Goal: Task Accomplishment & Management: Use online tool/utility

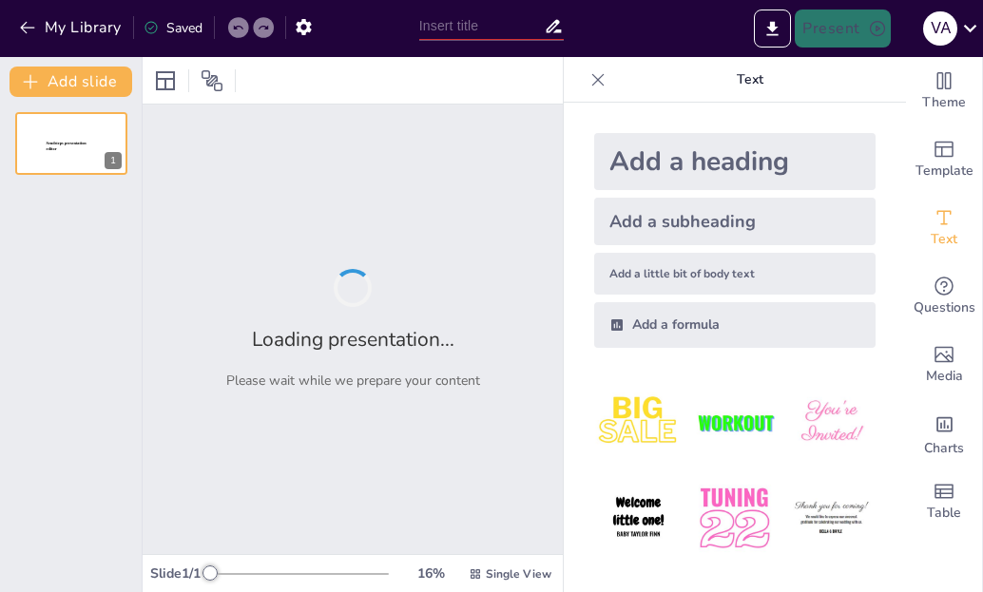
type input "LOS CONECTORES"
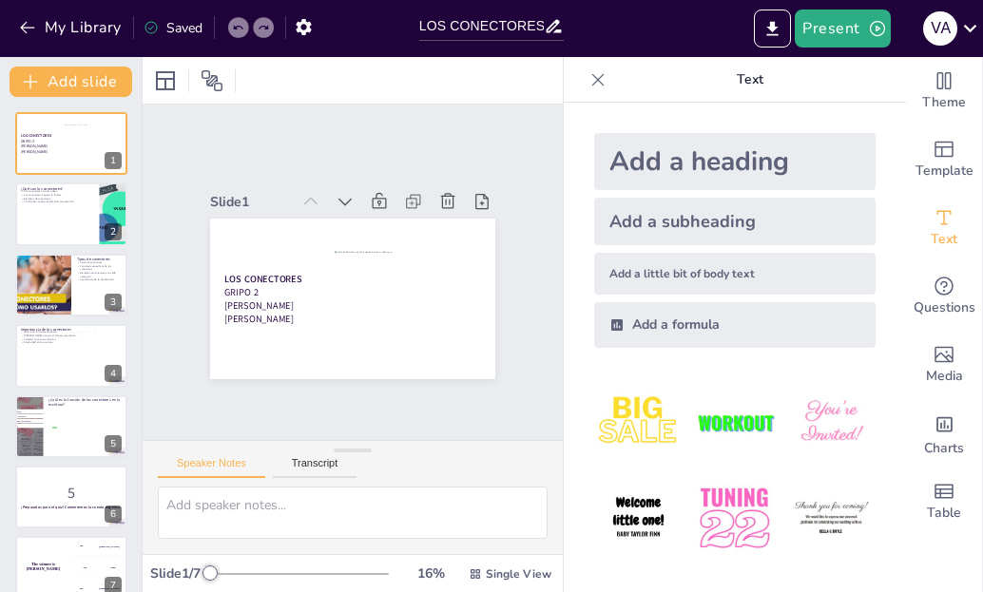
click at [590, 81] on icon at bounding box center [598, 79] width 19 height 19
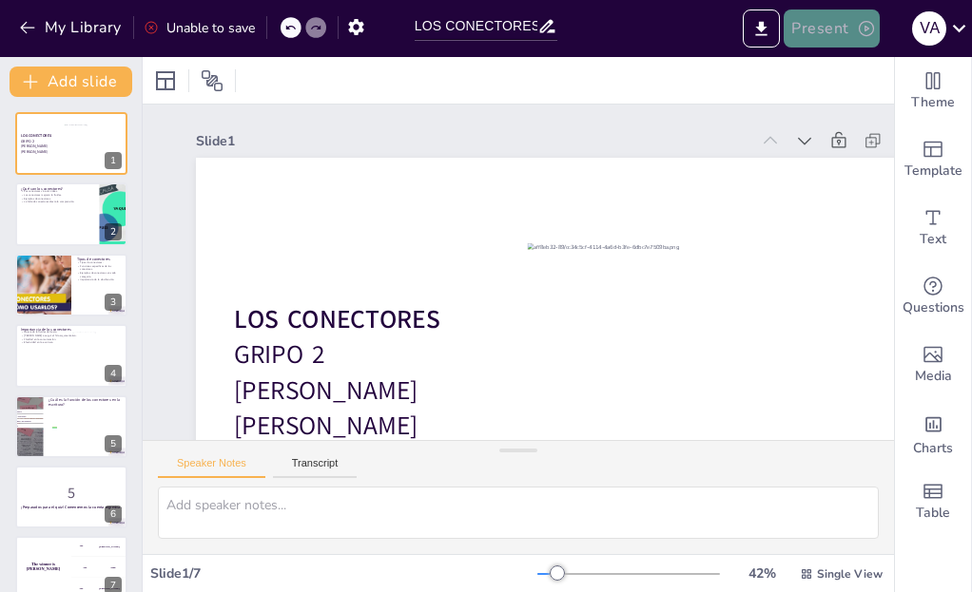
click at [848, 26] on button "Present" at bounding box center [831, 29] width 95 height 38
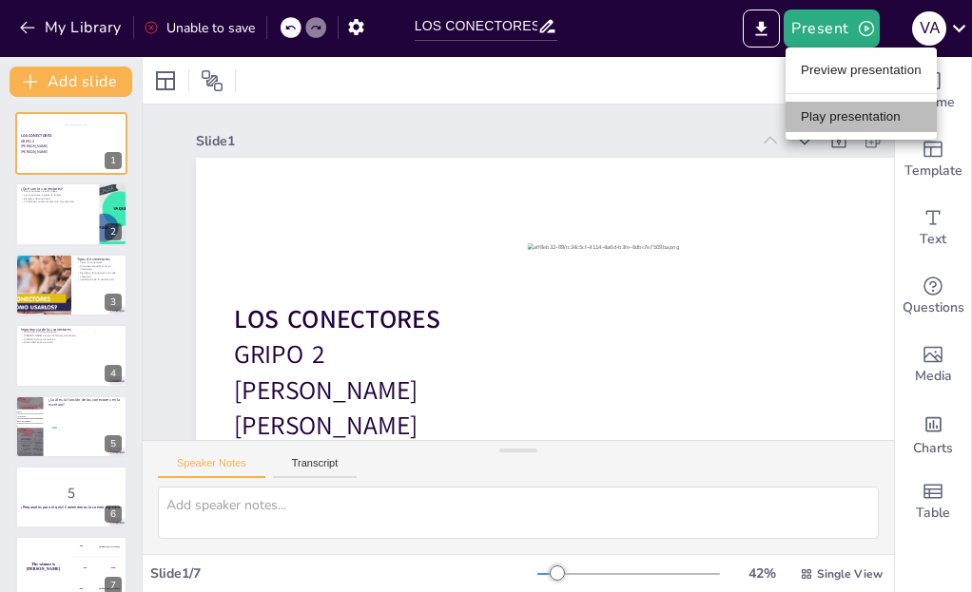
click at [831, 105] on li "Play presentation" at bounding box center [860, 117] width 151 height 30
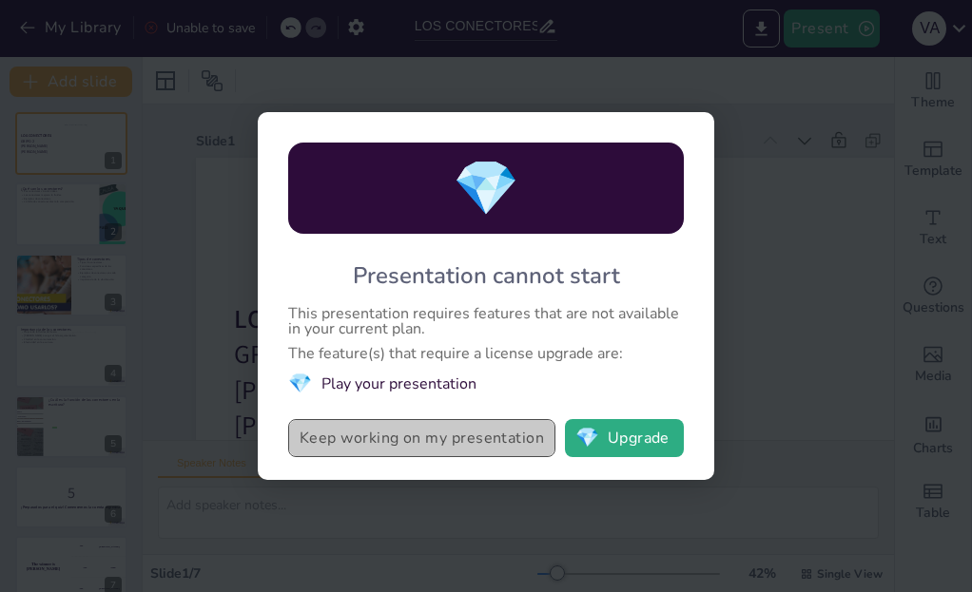
click at [361, 440] on button "Keep working on my presentation" at bounding box center [421, 438] width 267 height 38
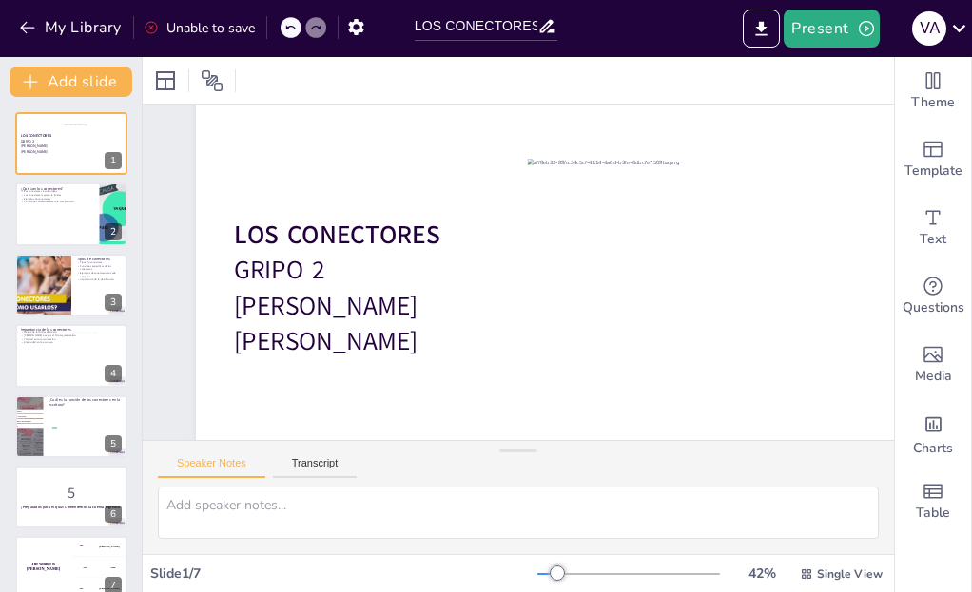
scroll to position [114, 0]
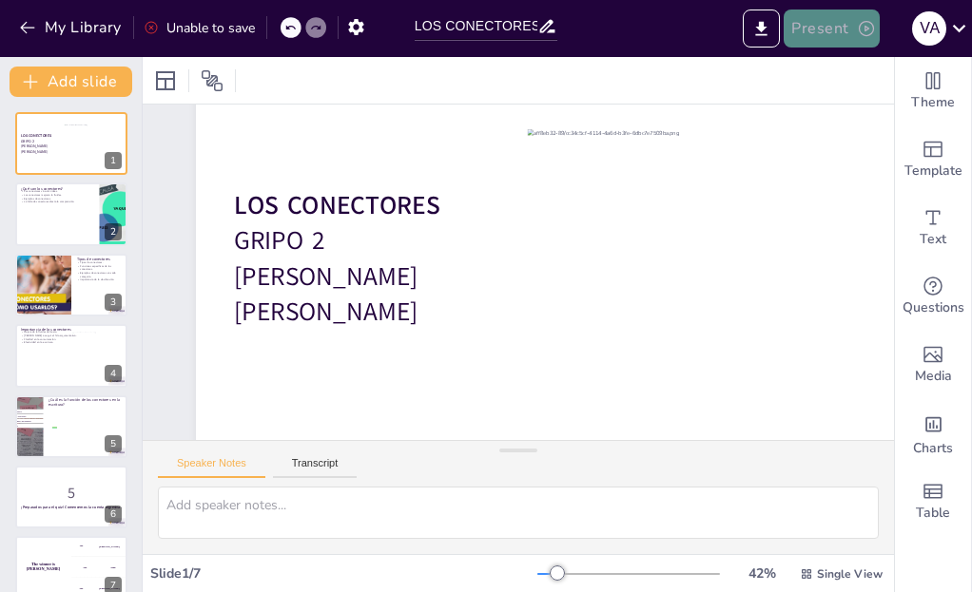
click at [870, 20] on icon "button" at bounding box center [866, 28] width 19 height 19
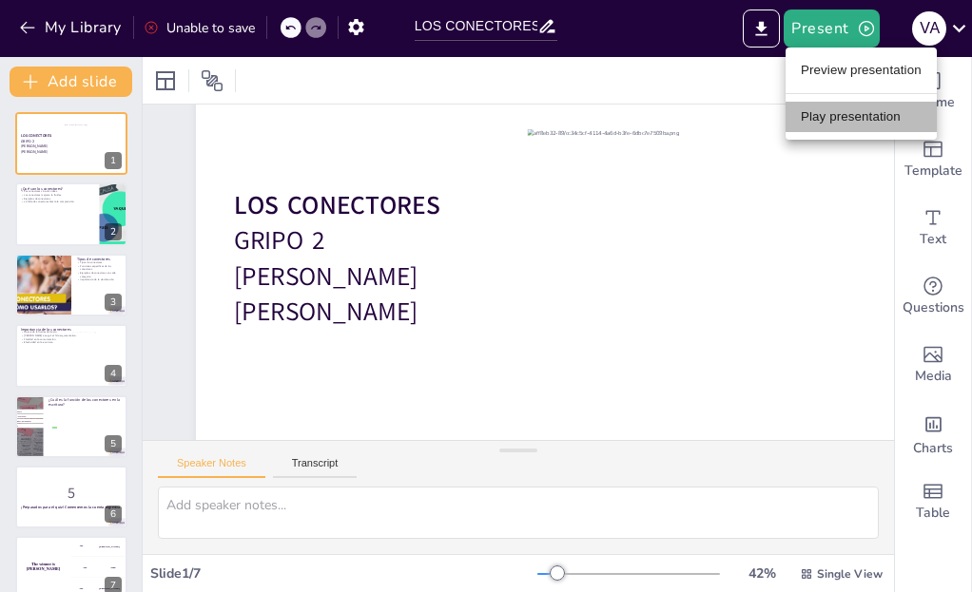
click at [820, 120] on li "Play presentation" at bounding box center [860, 117] width 151 height 30
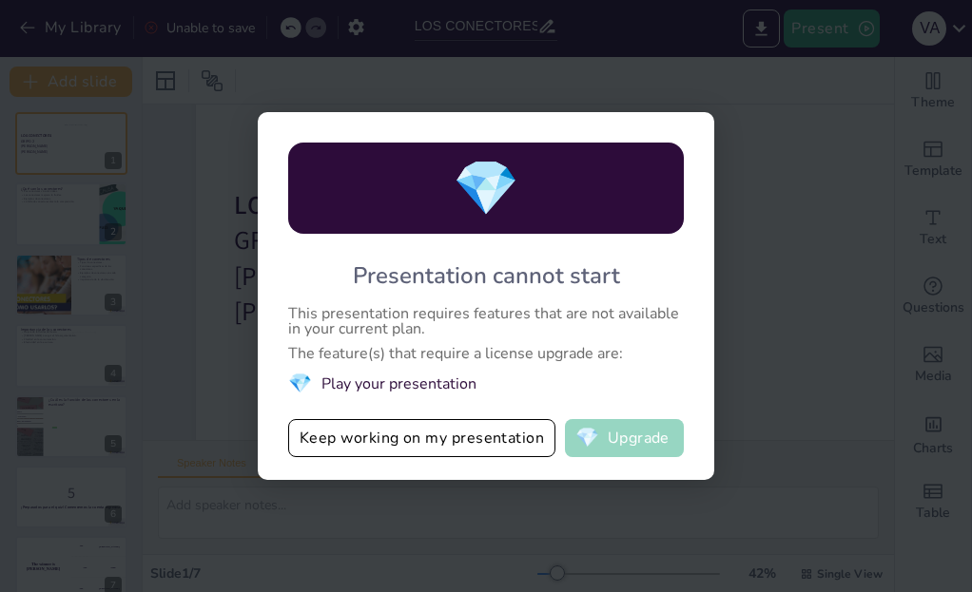
click at [641, 428] on button "💎 Upgrade" at bounding box center [624, 438] width 119 height 38
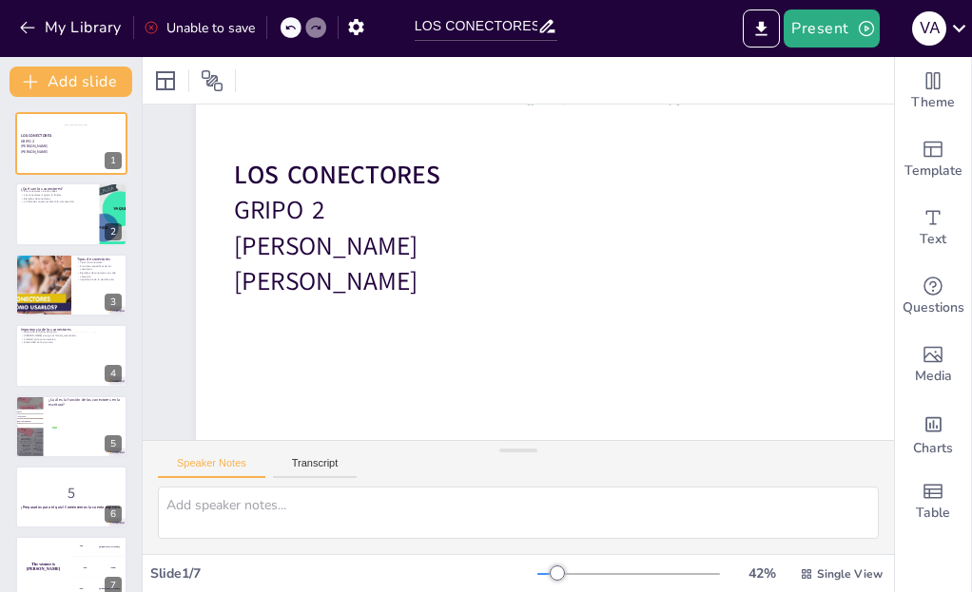
scroll to position [159, 0]
checkbox input "true"
click at [84, 238] on div at bounding box center [71, 215] width 114 height 65
type textarea "Los conectores son fundamentales para la cohesión en la escritura. Sin ellos, e…"
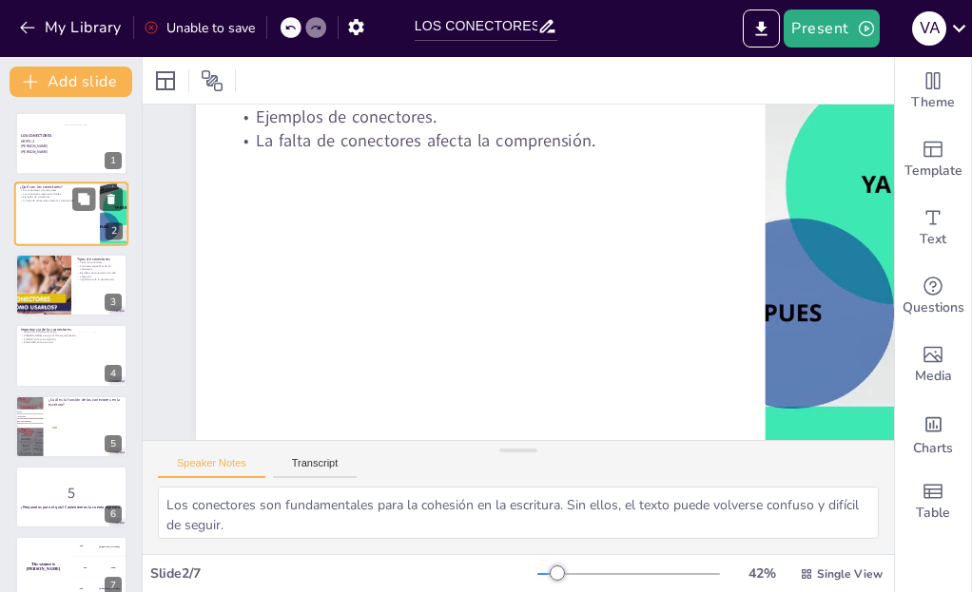
scroll to position [0, 0]
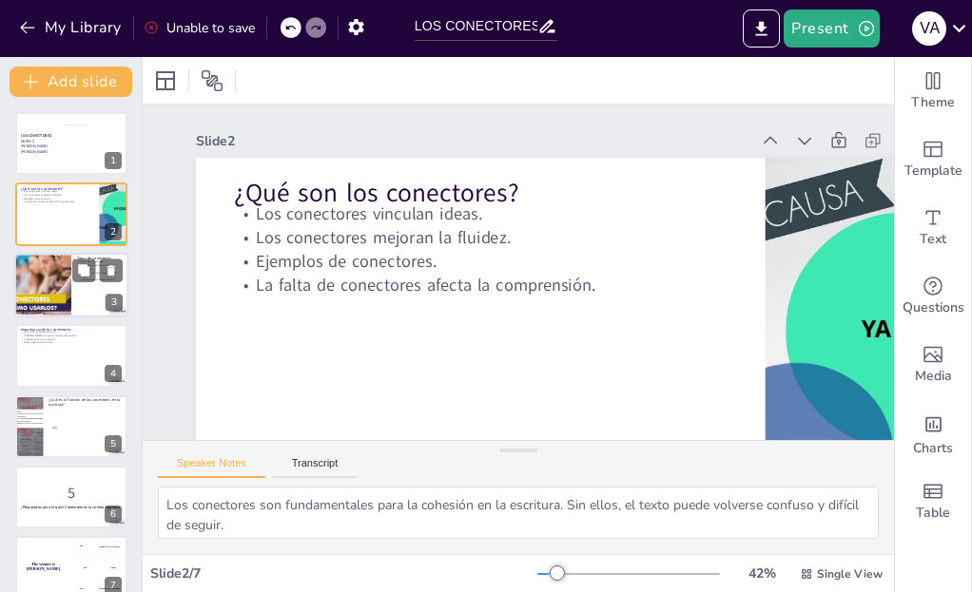
checkbox input "true"
click at [86, 282] on div at bounding box center [71, 285] width 114 height 65
type textarea "Conocer los diferentes tipos de conectores permite a los estudiantes elegir el …"
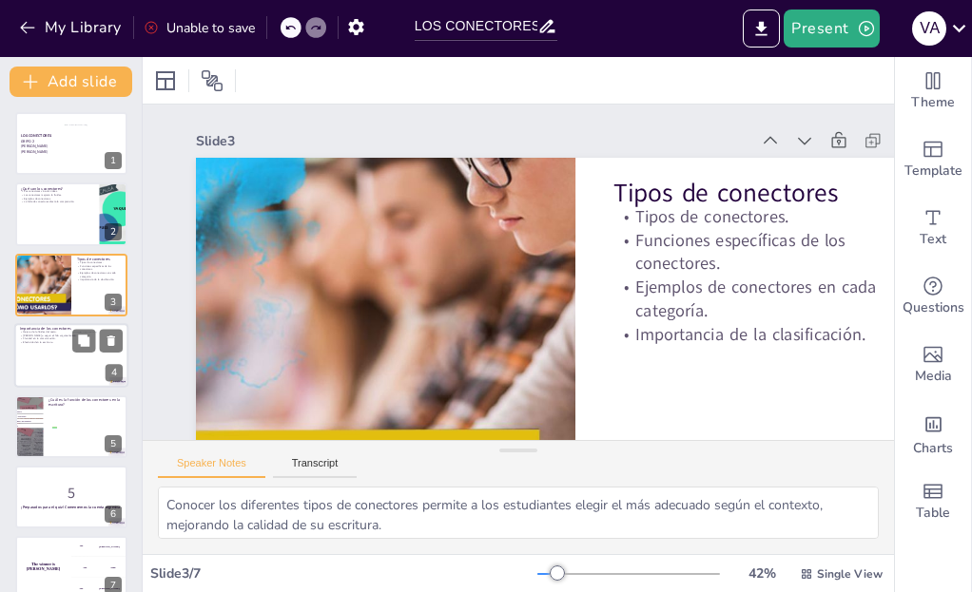
checkbox input "true"
click at [60, 354] on div at bounding box center [71, 355] width 114 height 65
type textarea "La fluidez es clave para mantener la atenció n del lector. Los conectores permi…"
checkbox input "true"
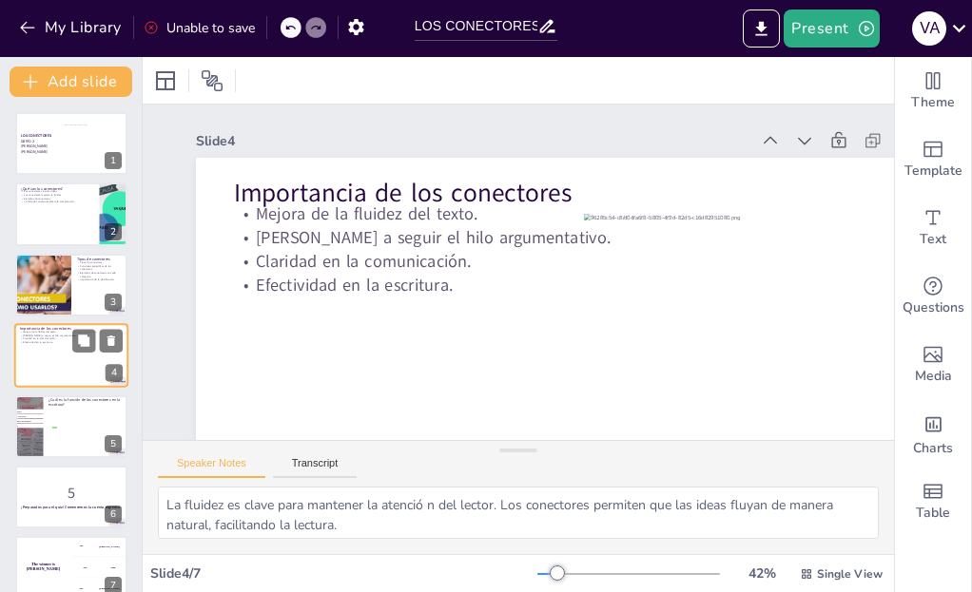
scroll to position [11, 0]
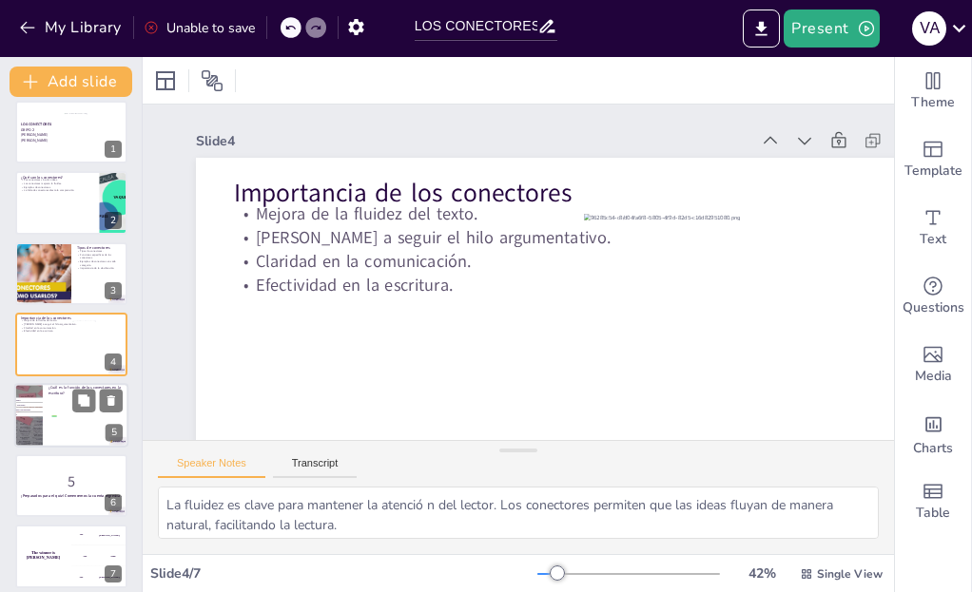
checkbox input "true"
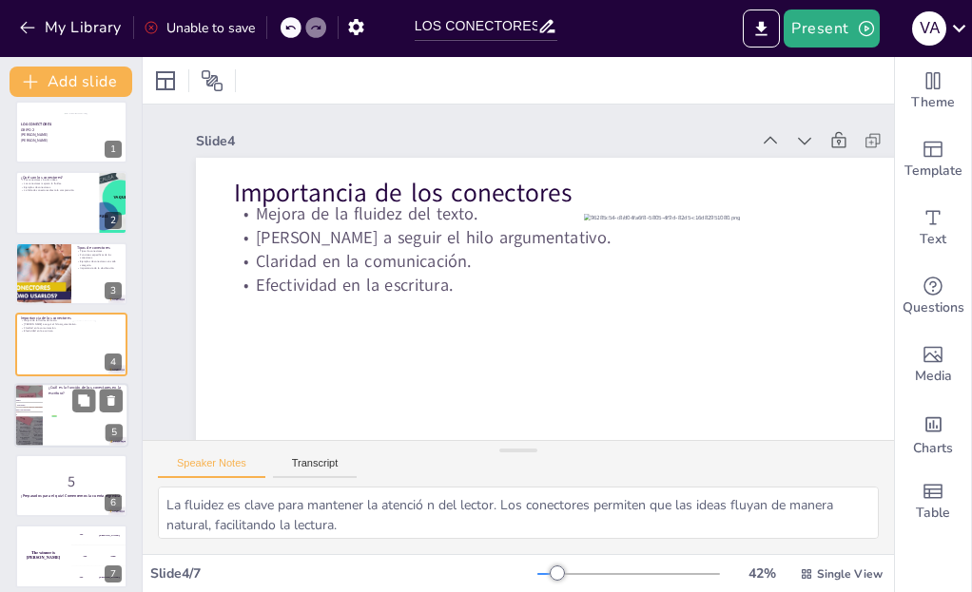
checkbox input "true"
click at [57, 406] on div at bounding box center [71, 415] width 114 height 65
type textarea "La respuesta correcta es la opción 2, "Vincular ideas y oraciones". Los conecto…"
checkbox input "true"
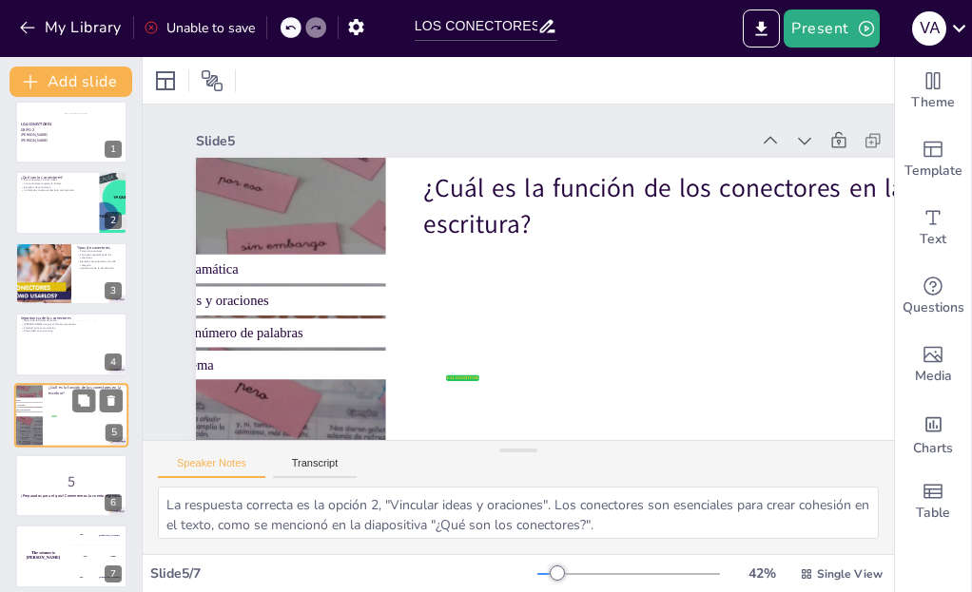
scroll to position [23, 0]
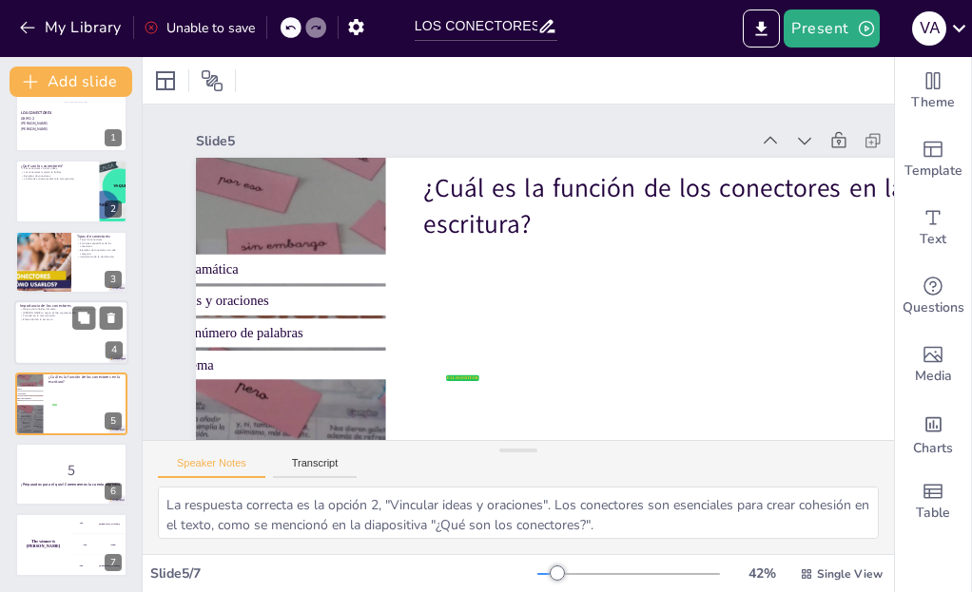
checkbox input "true"
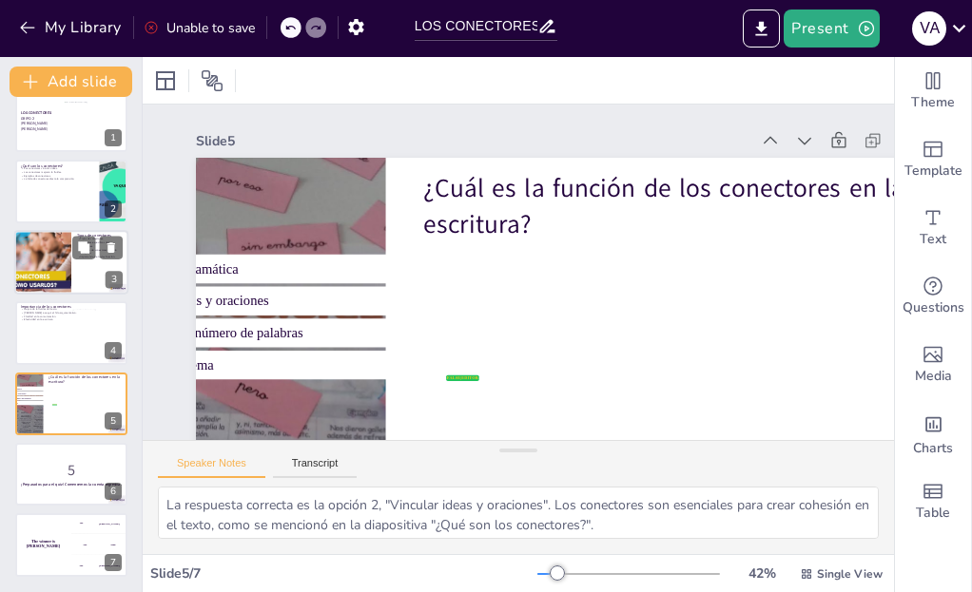
checkbox input "true"
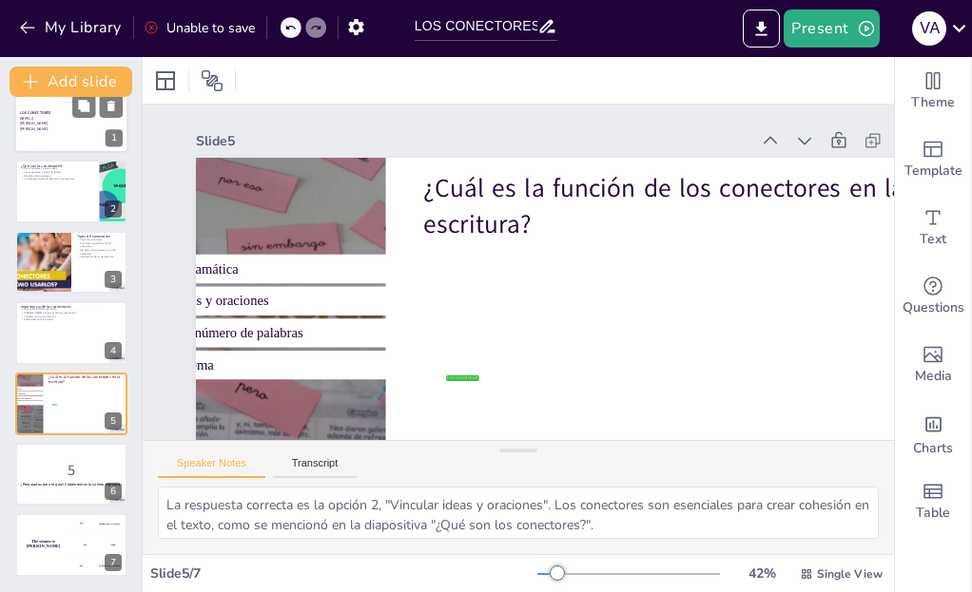
checkbox input "true"
click at [55, 132] on div at bounding box center [71, 120] width 114 height 65
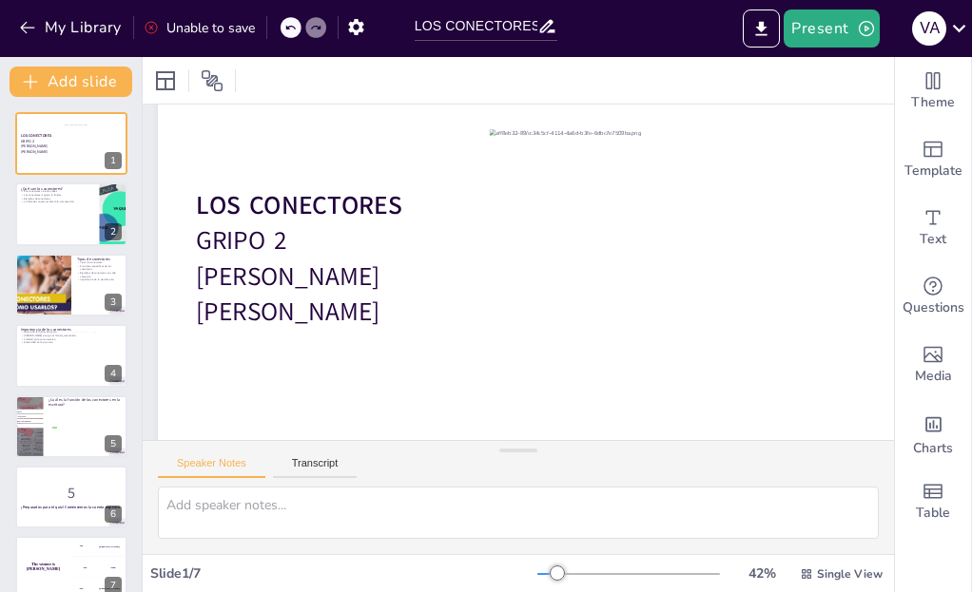
scroll to position [152, 38]
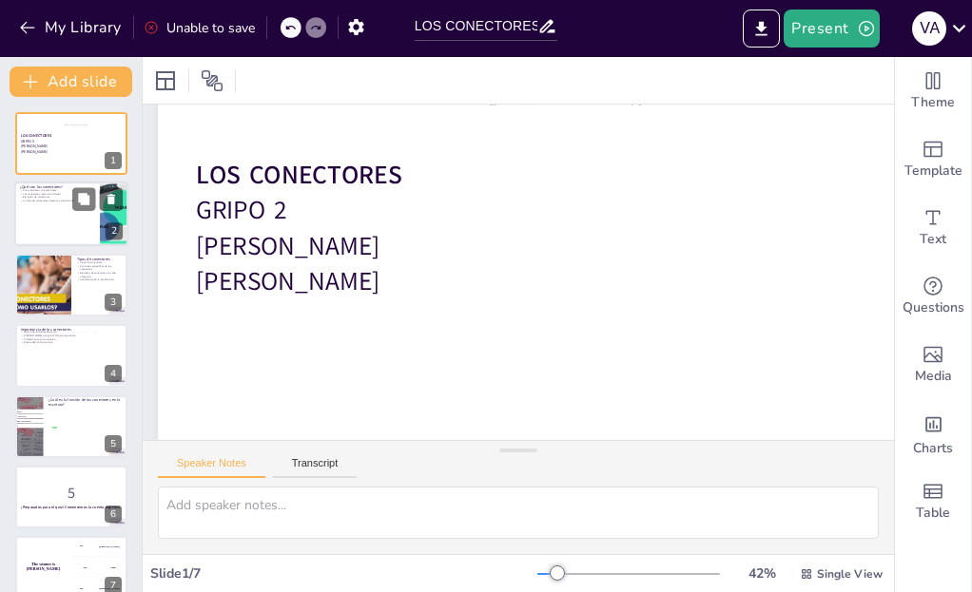
checkbox input "true"
click at [15, 199] on div at bounding box center [71, 215] width 114 height 65
type textarea "Los conectores son fundamentales para la cohesión en la escritura. Sin ellos, e…"
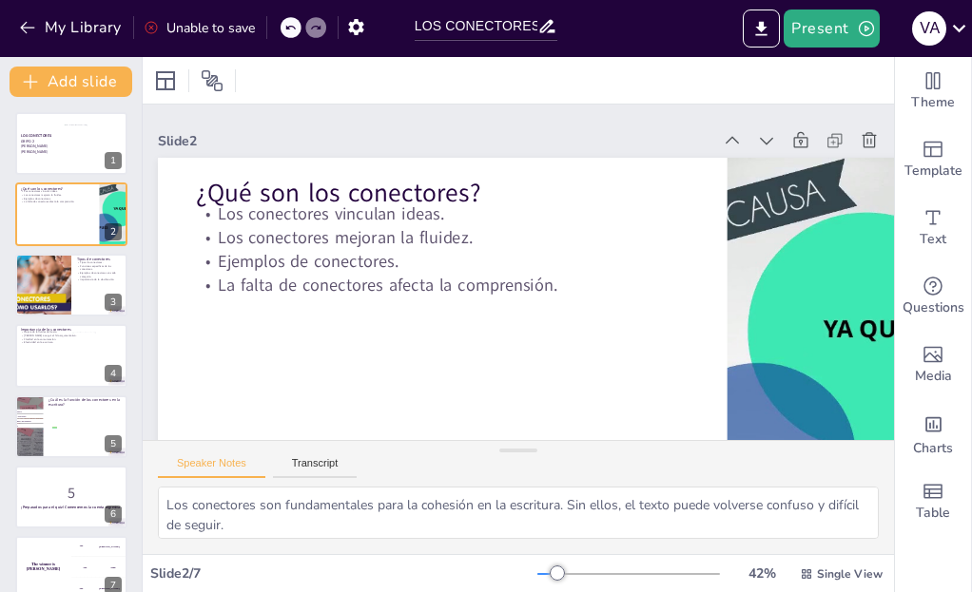
scroll to position [0, 143]
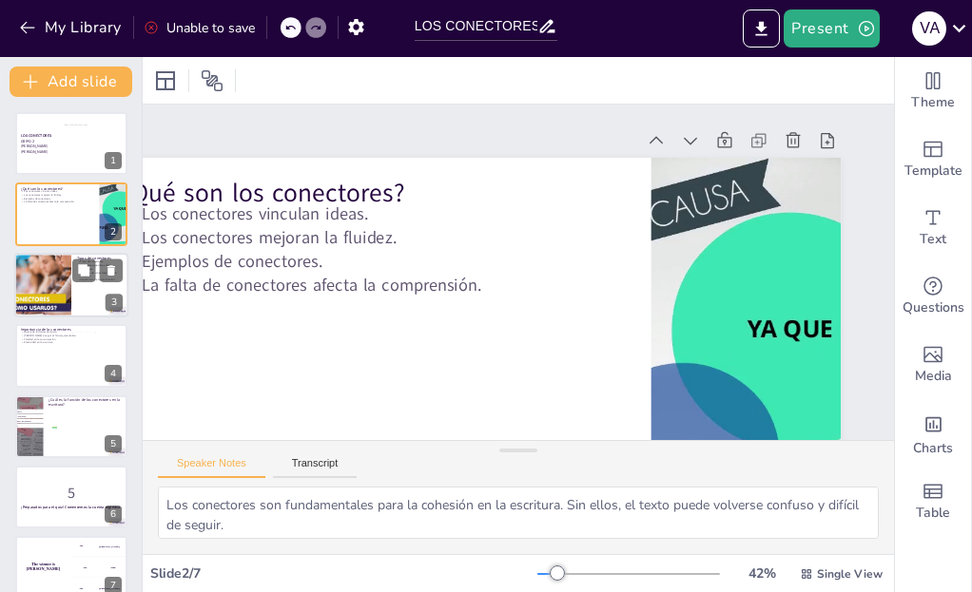
checkbox input "true"
click at [49, 291] on div at bounding box center [43, 285] width 114 height 65
type textarea "Conocer los diferentes tipos de conectores permite a los estudiantes elegir el …"
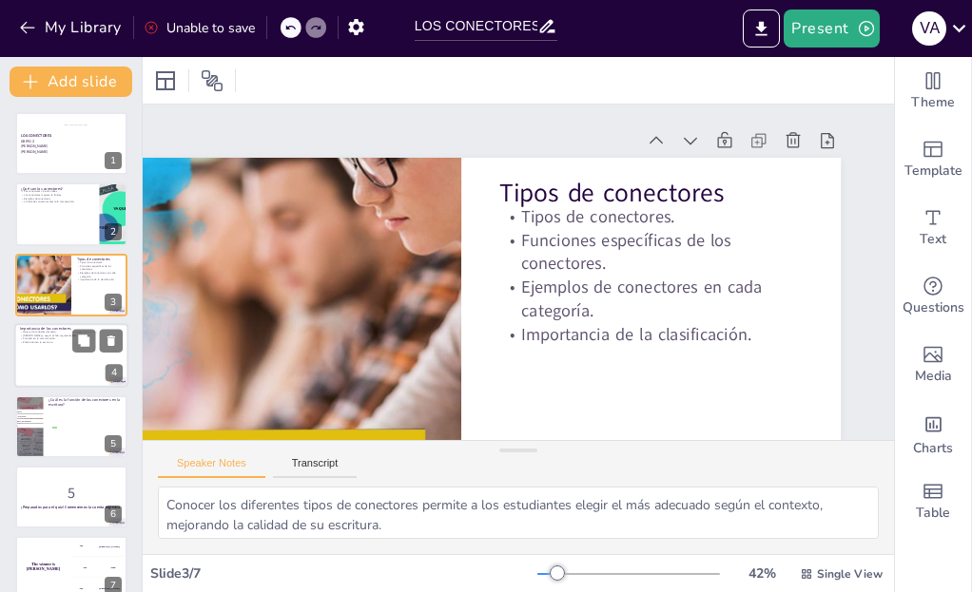
checkbox input "true"
click at [52, 352] on div at bounding box center [71, 355] width 114 height 65
type textarea "La fluidez es clave para mantener la atenció n del lector. Los conectores permi…"
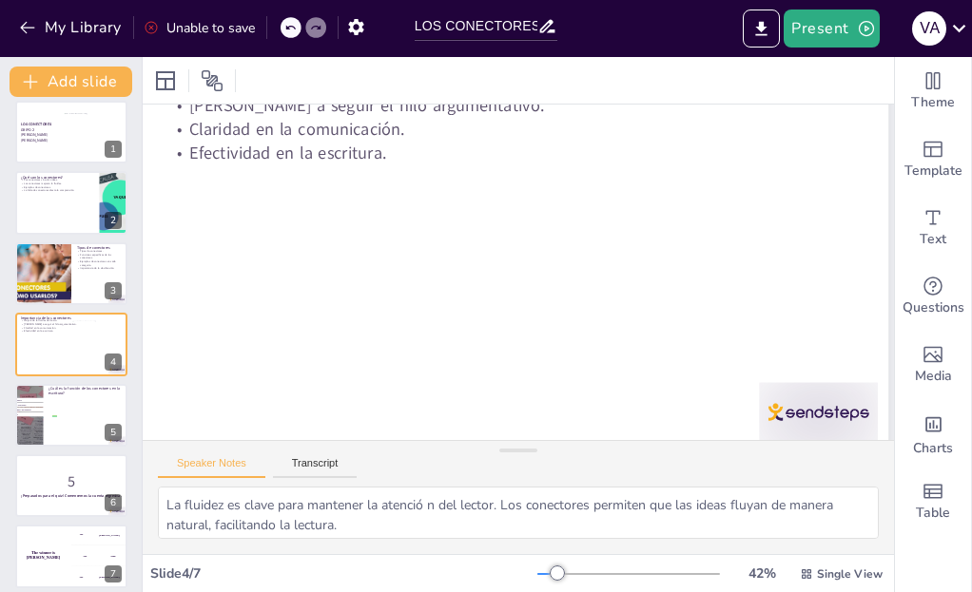
scroll to position [114, 67]
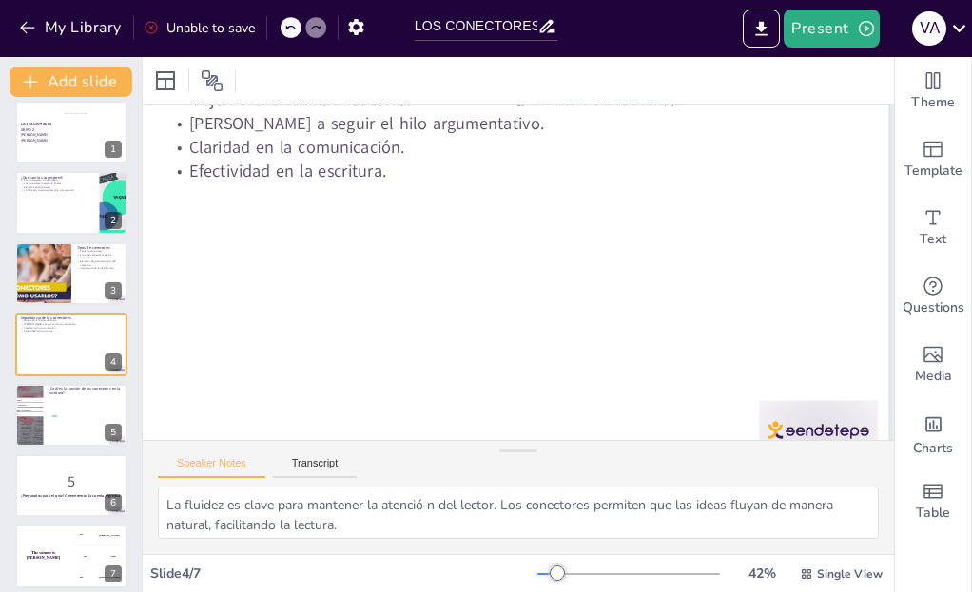
checkbox input "true"
